Goal: Navigation & Orientation: Find specific page/section

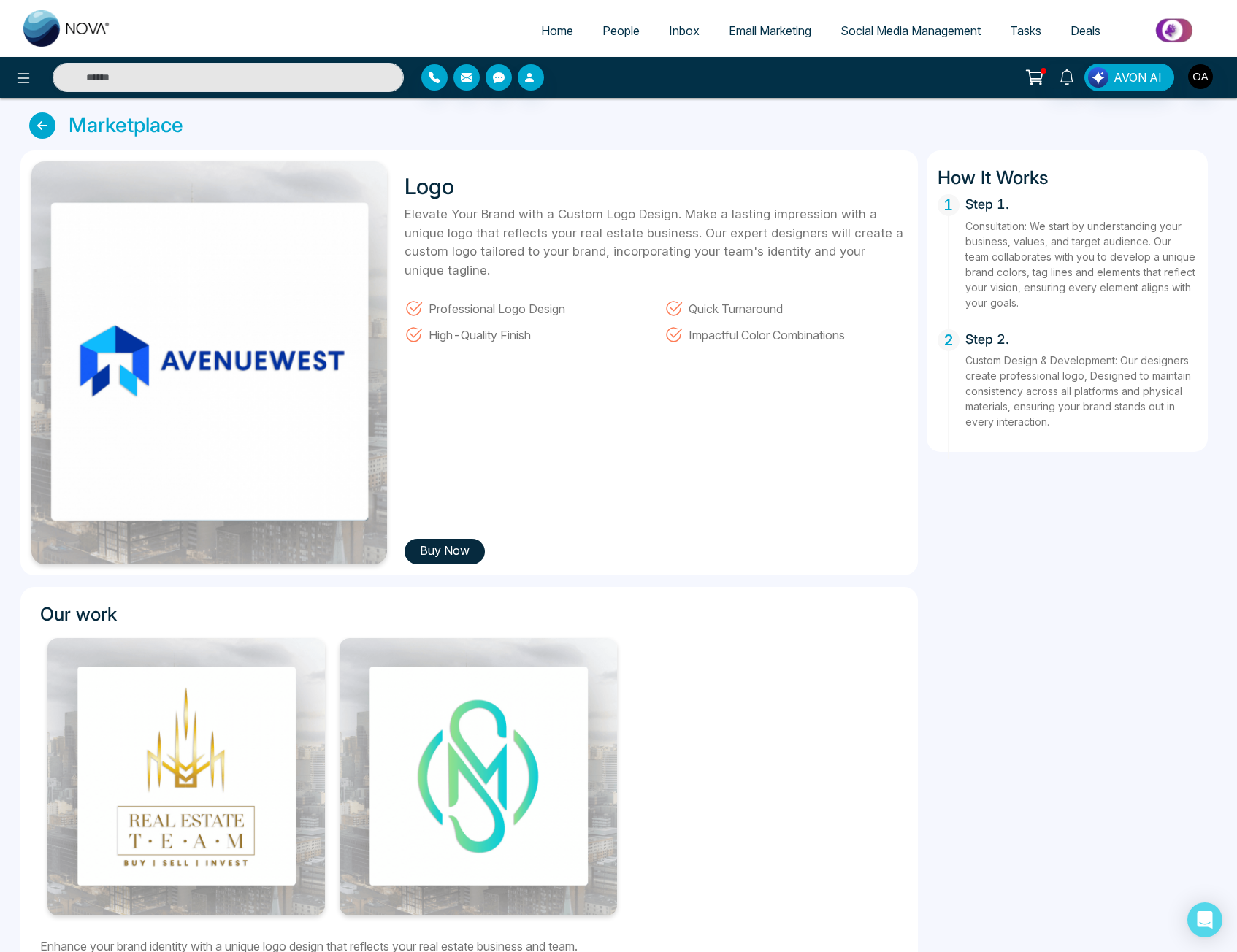
click at [564, 26] on link "Home" at bounding box center [557, 31] width 62 height 28
select select "*"
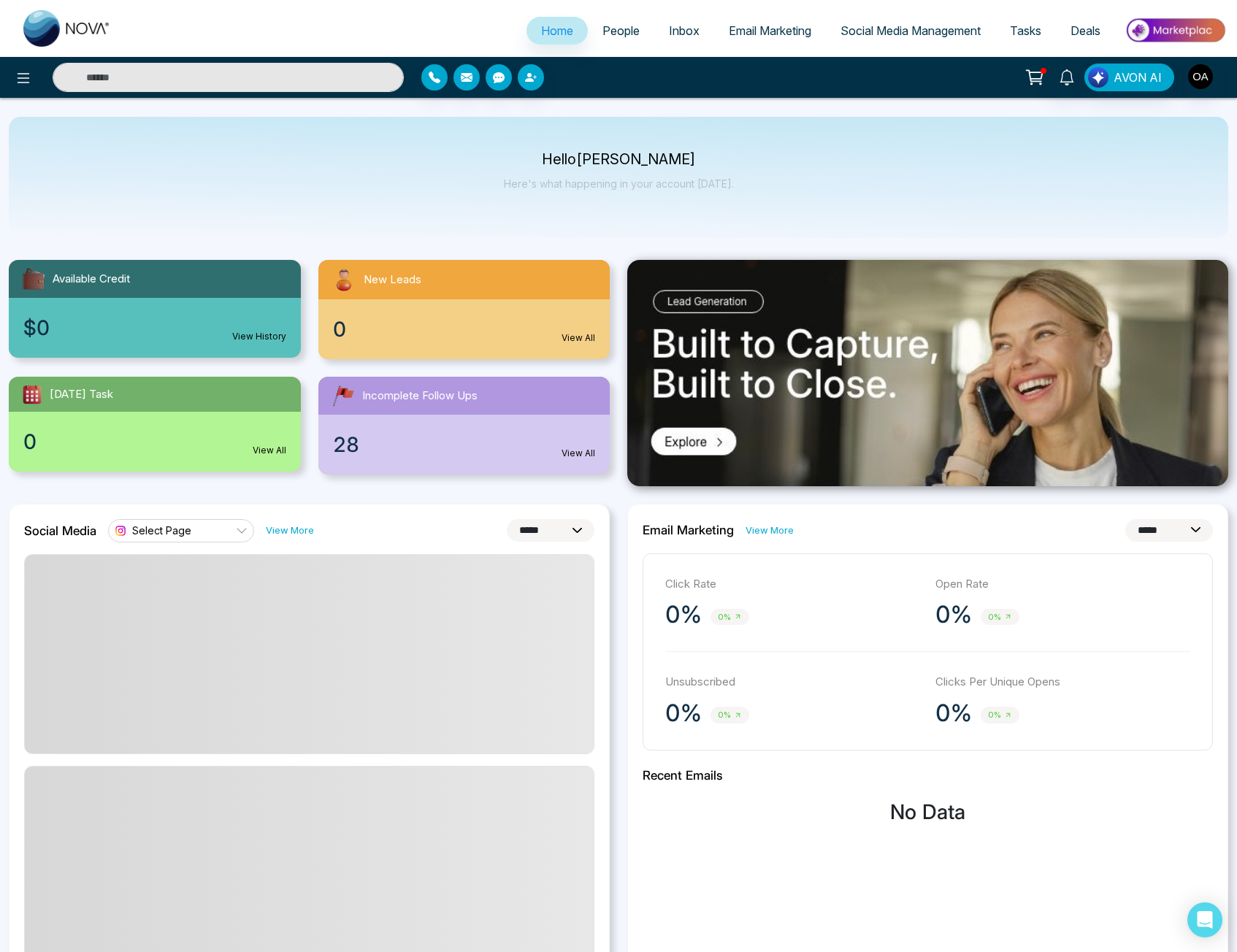
click at [774, 33] on span "Email Marketing" at bounding box center [770, 30] width 83 height 15
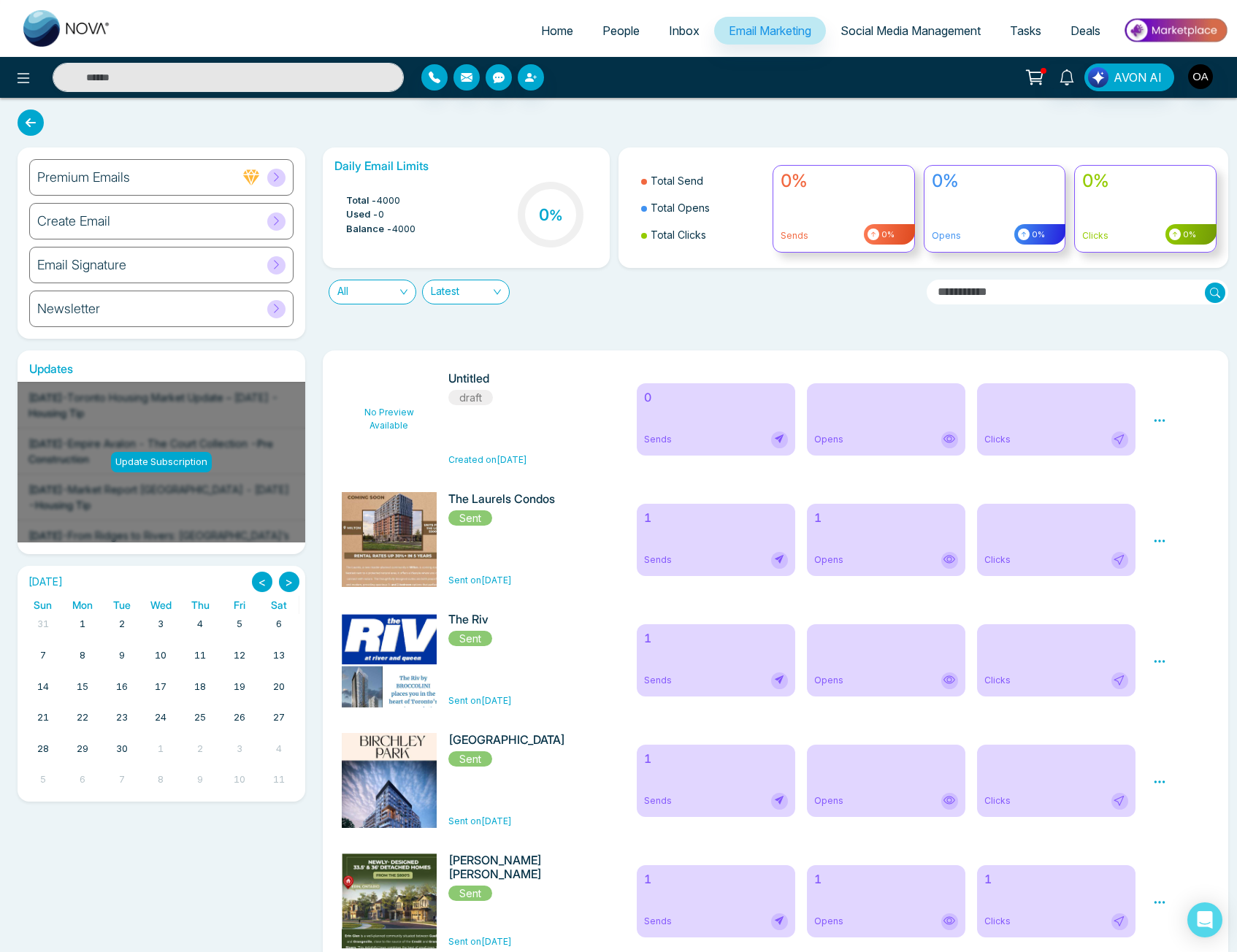
click at [611, 22] on link "People" at bounding box center [620, 31] width 67 height 28
